Goal: Task Accomplishment & Management: Complete application form

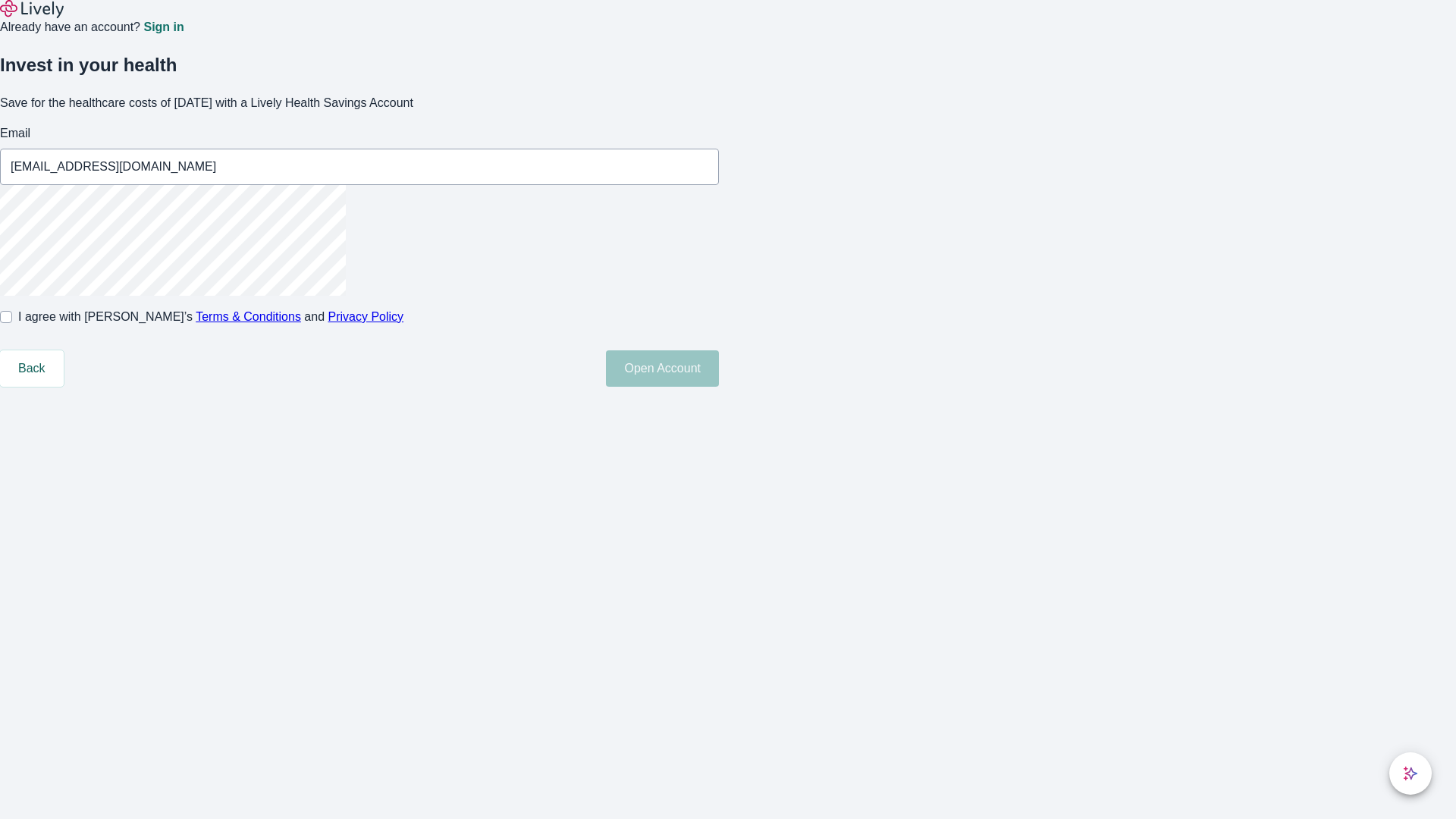
click at [12, 323] on input "I agree with Lively’s Terms & Conditions and Privacy Policy" at bounding box center [6, 317] width 12 height 12
checkbox input "true"
click at [719, 387] on button "Open Account" at bounding box center [662, 368] width 113 height 36
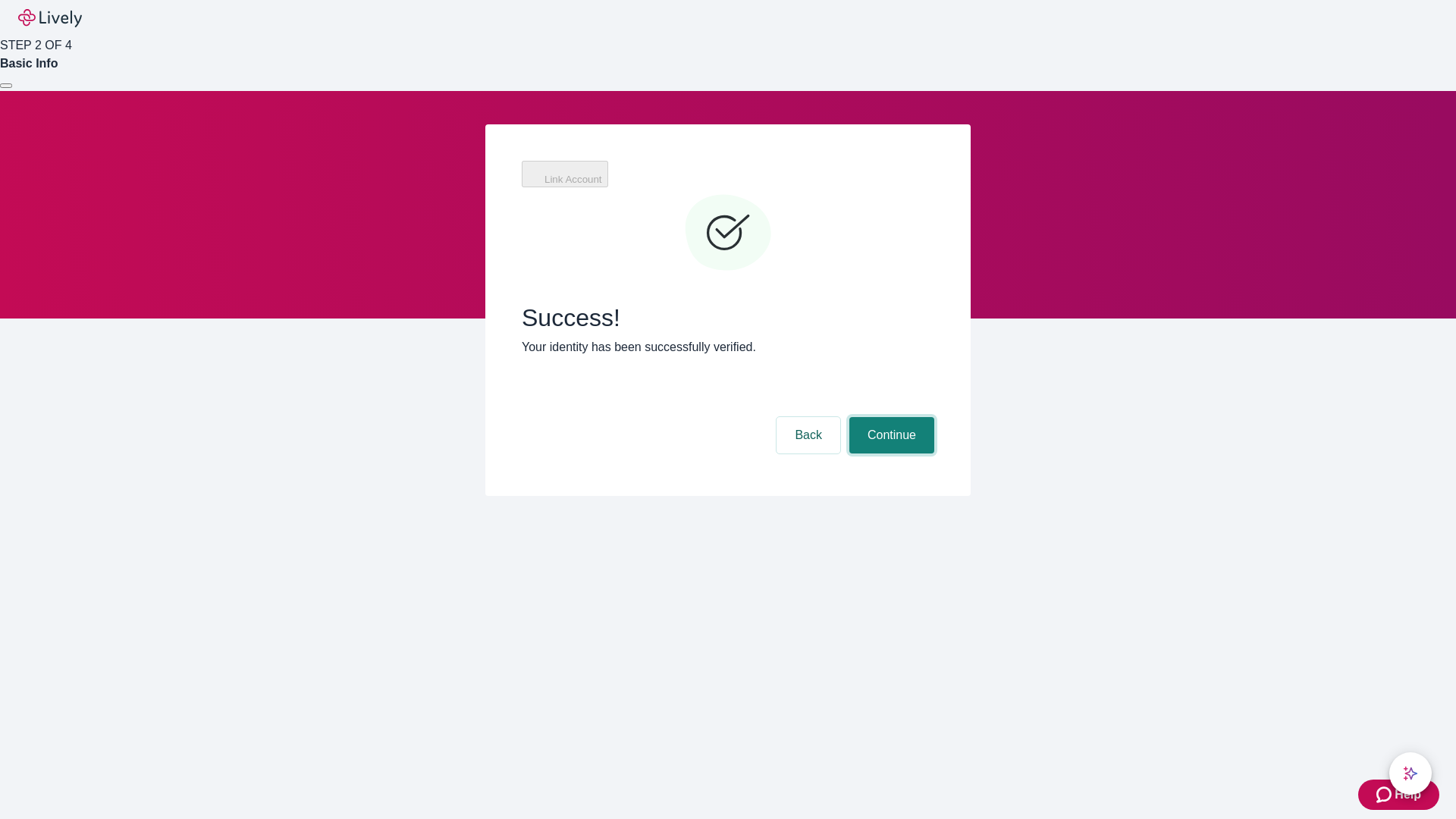
click at [890, 417] on button "Continue" at bounding box center [891, 435] width 85 height 36
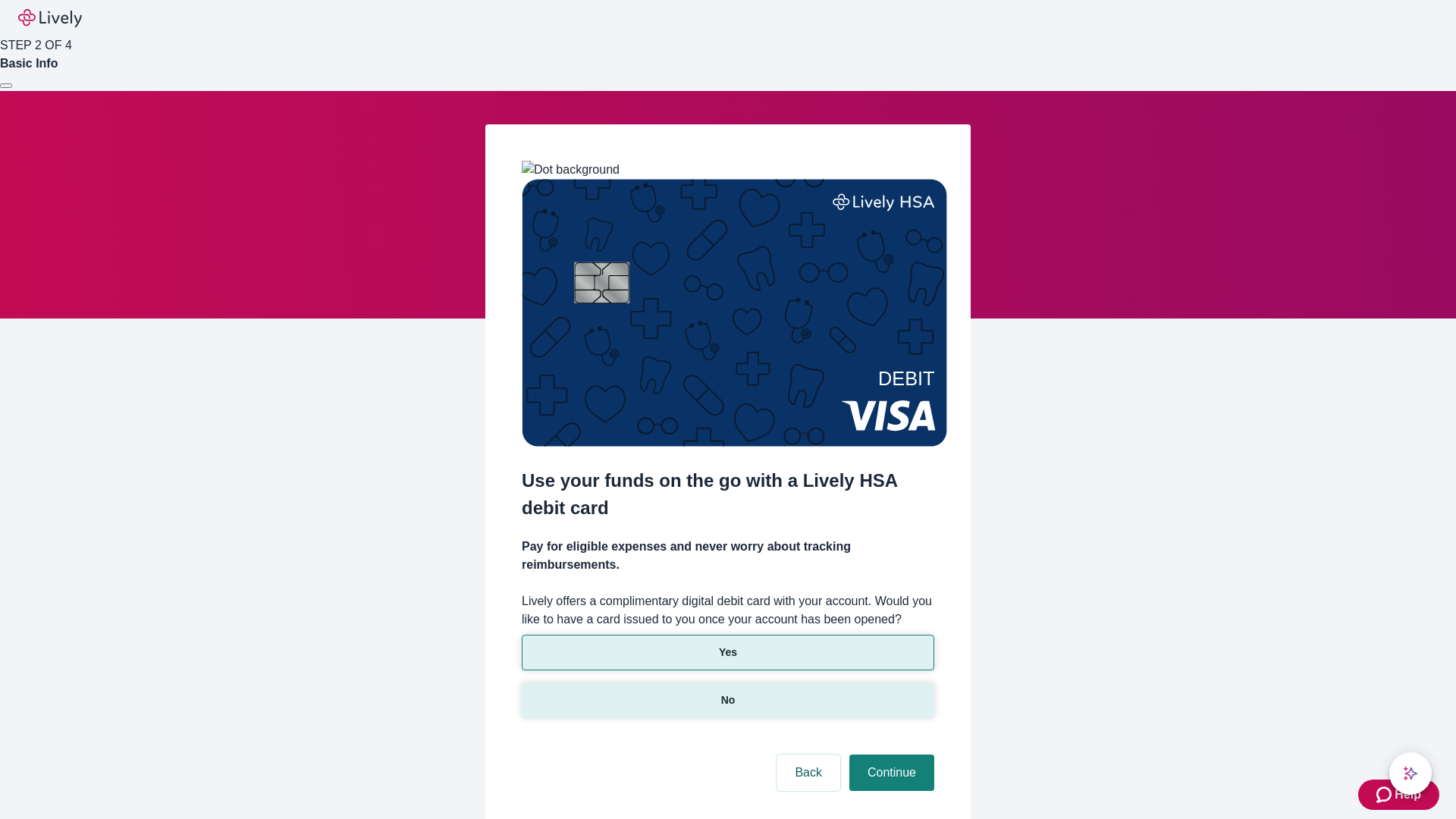
click at [728, 692] on p "No" at bounding box center [728, 700] width 15 height 16
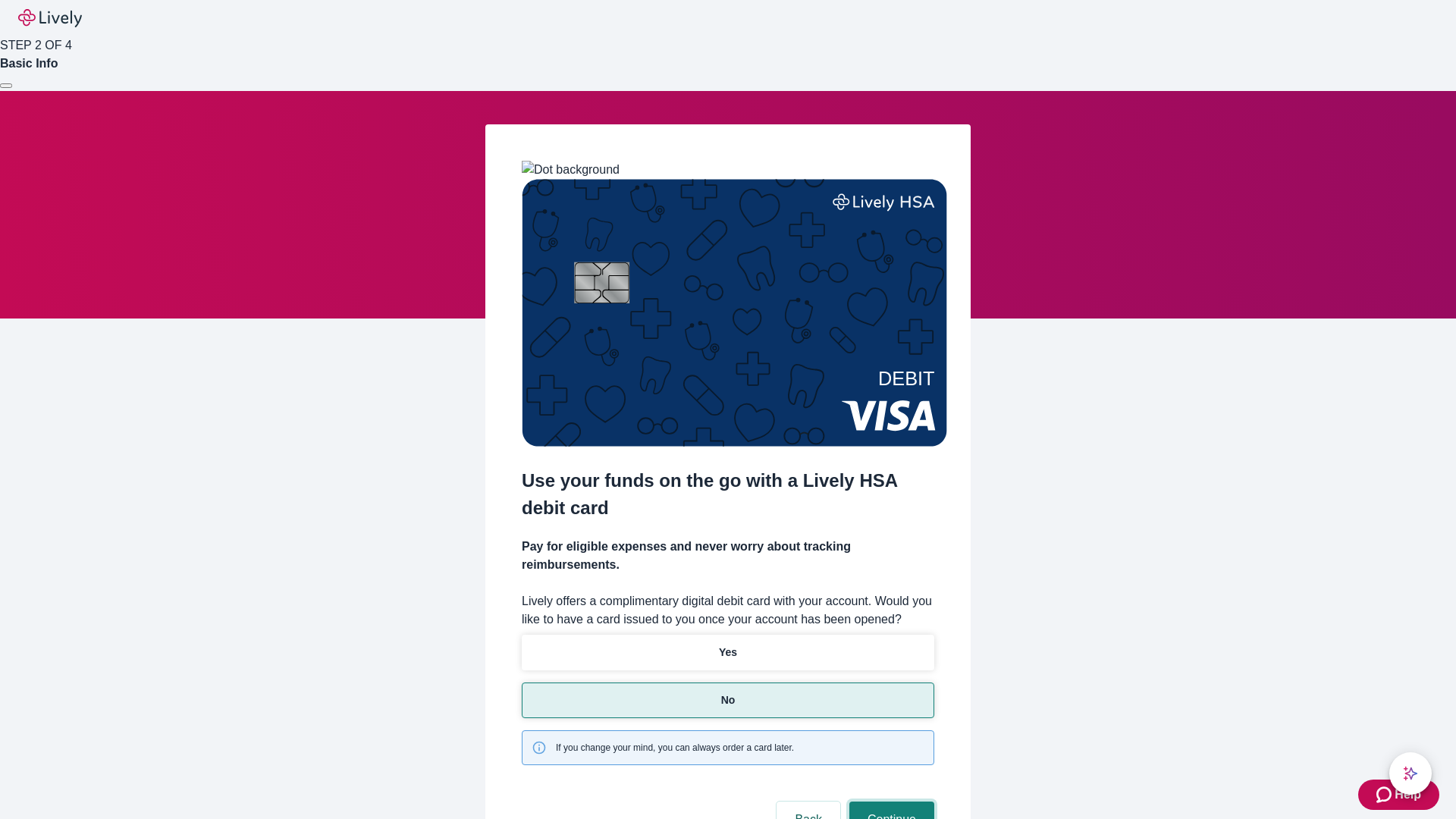
click at [890, 802] on button "Continue" at bounding box center [891, 820] width 85 height 36
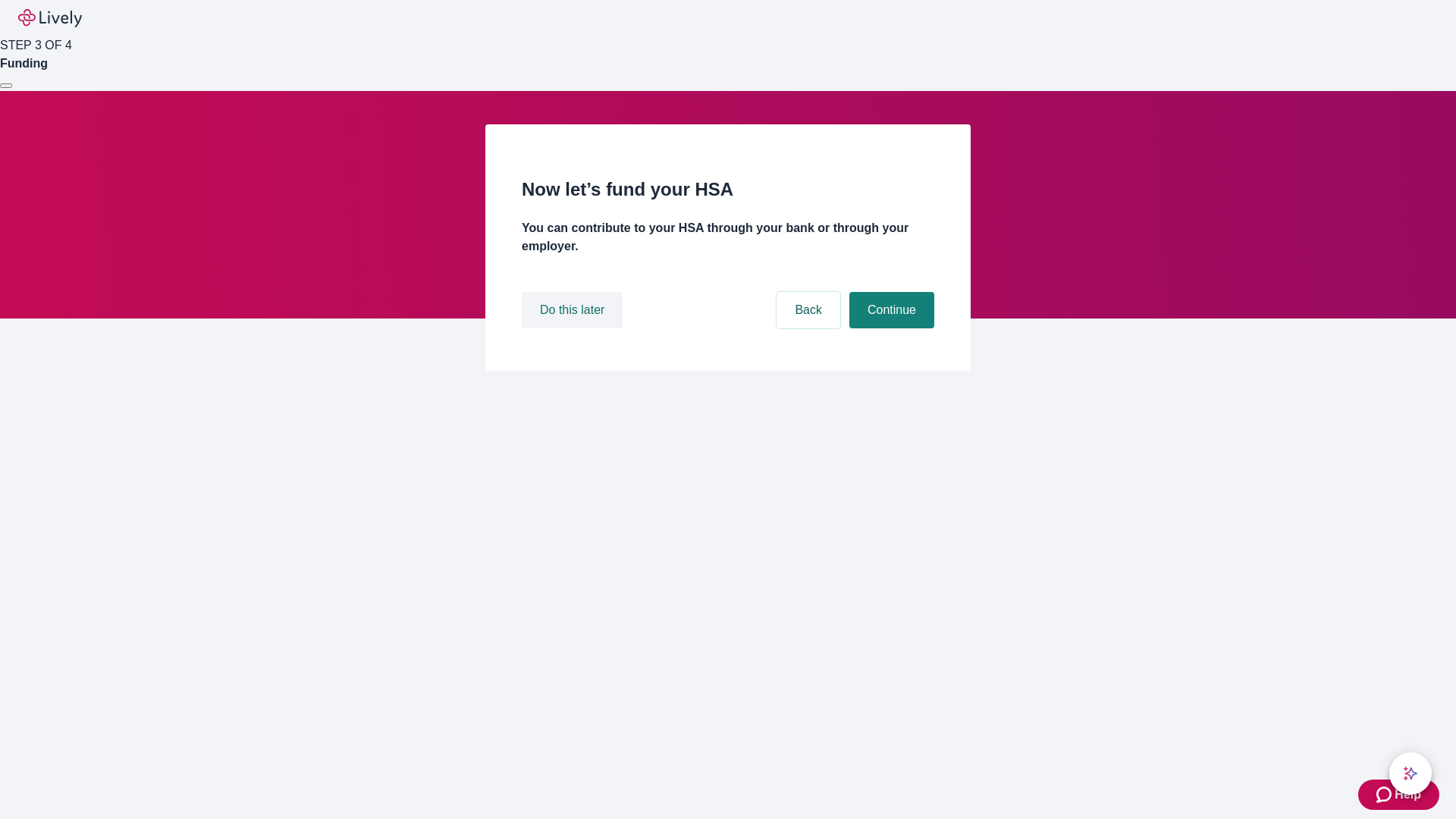
click at [574, 328] on button "Do this later" at bounding box center [572, 310] width 101 height 36
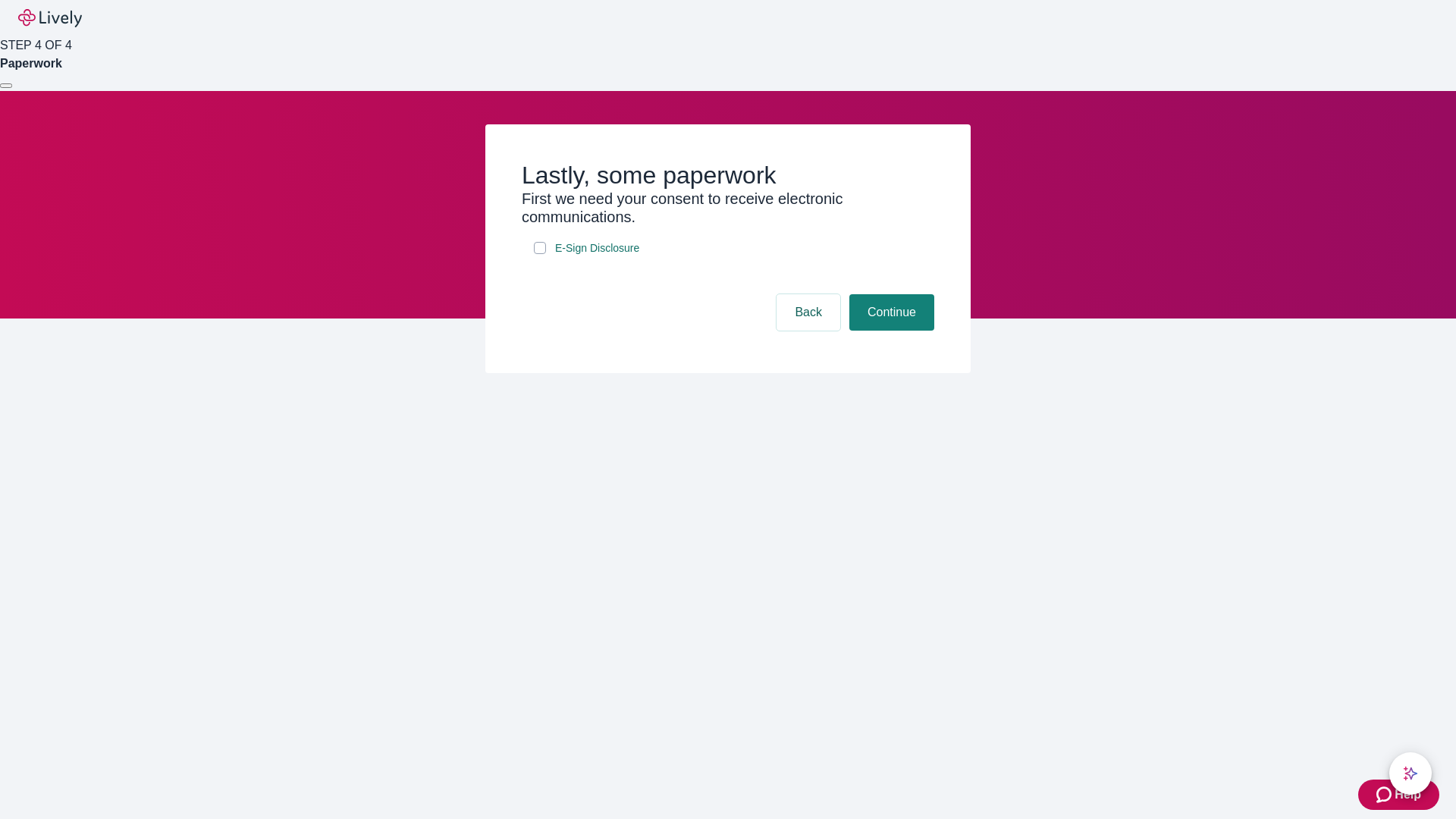
click at [540, 254] on input "E-Sign Disclosure" at bounding box center [540, 248] width 12 height 12
checkbox input "true"
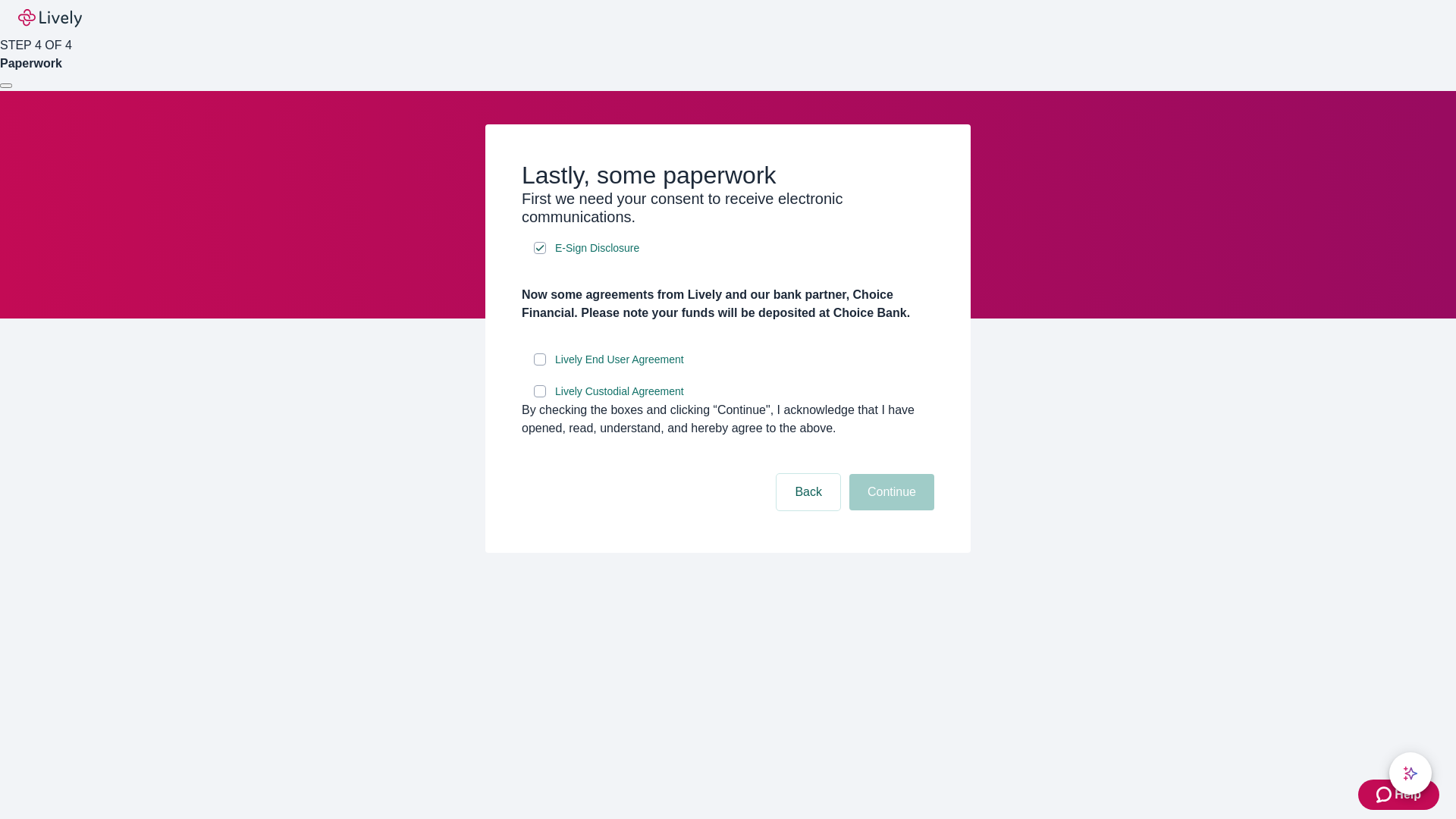
click at [540, 366] on input "Lively End User Agreement" at bounding box center [540, 359] width 12 height 12
checkbox input "true"
click at [540, 397] on input "Lively Custodial Agreement" at bounding box center [540, 391] width 12 height 12
checkbox input "true"
click at [890, 510] on button "Continue" at bounding box center [891, 492] width 85 height 36
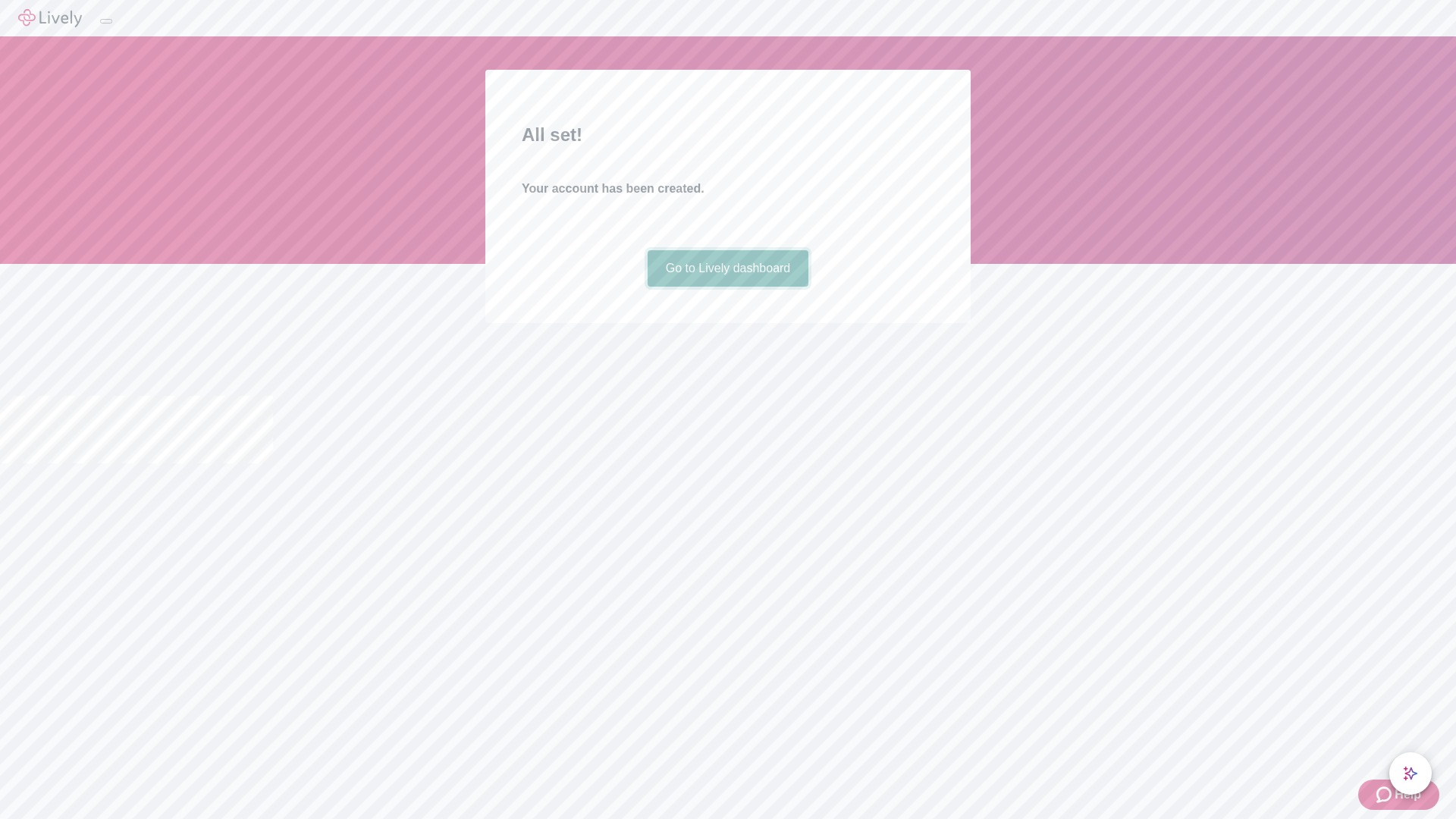
click at [728, 287] on link "Go to Lively dashboard" at bounding box center [728, 268] width 161 height 36
